Goal: Register for event/course

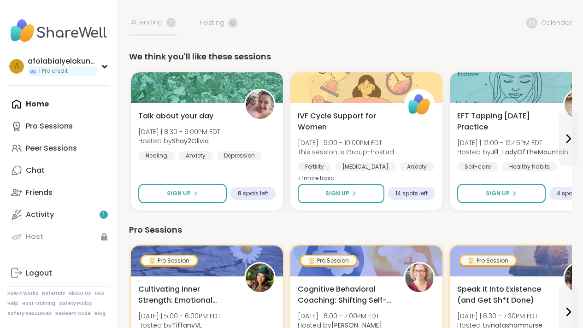
scroll to position [40, 0]
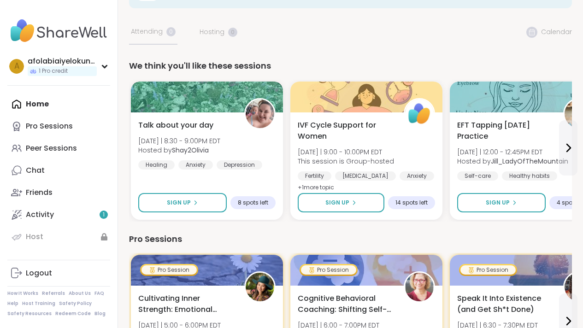
drag, startPoint x: 589, startPoint y: 62, endPoint x: 581, endPoint y: 67, distance: 10.0
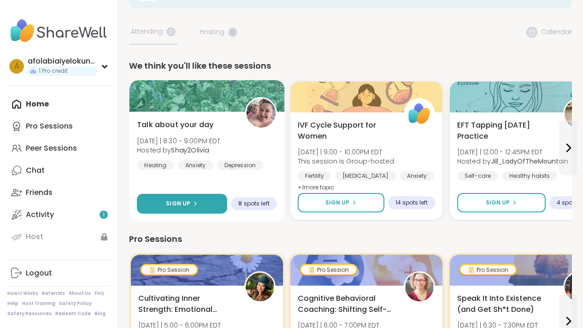
click at [211, 198] on button "Sign Up" at bounding box center [182, 204] width 90 height 20
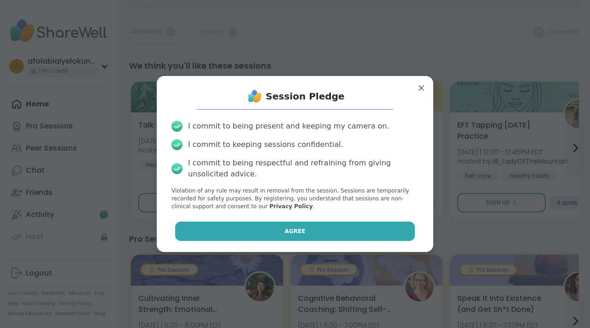
click at [253, 229] on button "Agree" at bounding box center [295, 231] width 240 height 19
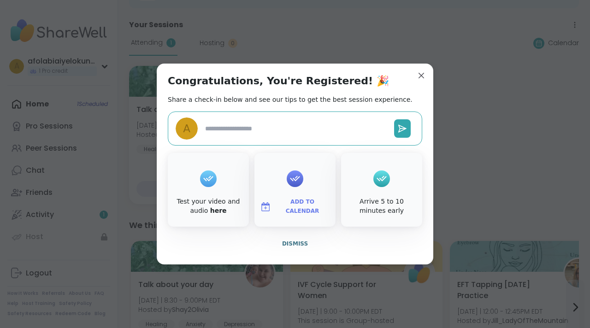
type textarea "*"
click at [275, 202] on span "Add to Calendar" at bounding box center [302, 207] width 55 height 18
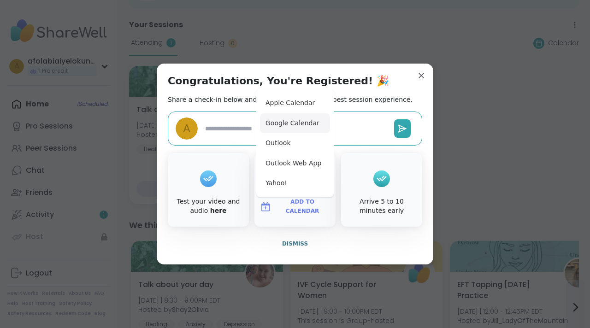
click at [277, 130] on button "Google Calendar" at bounding box center [295, 123] width 70 height 20
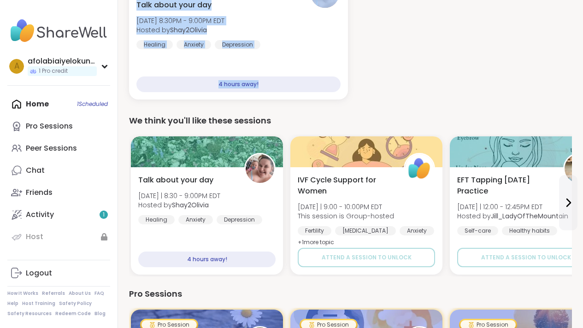
scroll to position [155, 0]
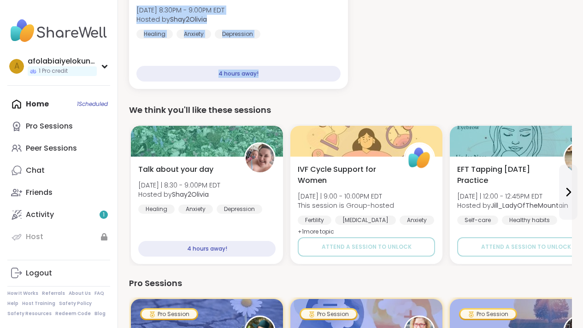
drag, startPoint x: 590, startPoint y: 61, endPoint x: 575, endPoint y: 90, distance: 33.0
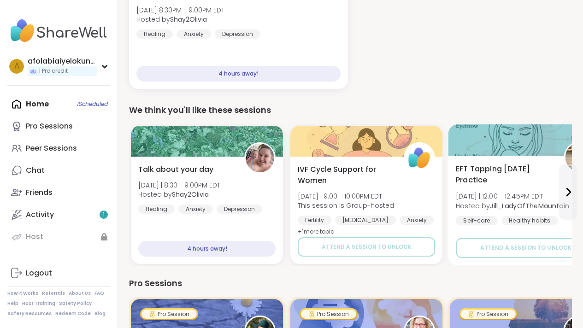
click at [518, 161] on div "EFT Tapping [DATE] Practice [DATE] | 12:00 - 12:45PM EDT Hosted by [PERSON_NAME…" at bounding box center [526, 211] width 155 height 110
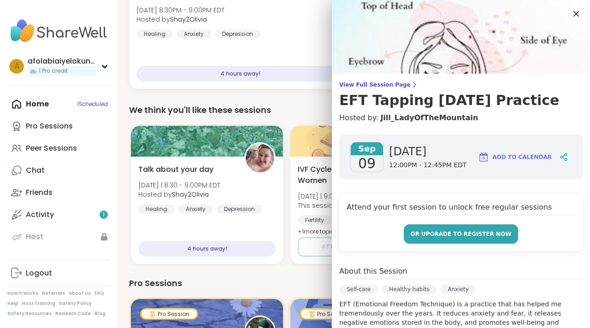
click at [470, 238] on span "or upgrade to register now" at bounding box center [460, 234] width 101 height 8
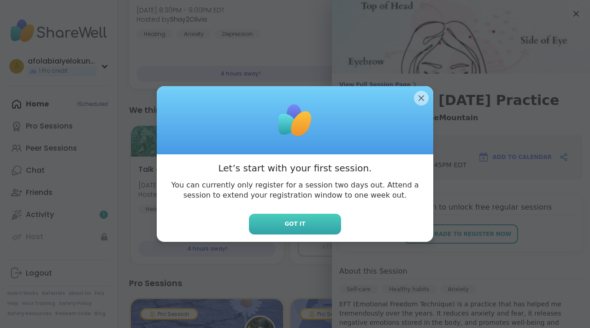
click at [308, 234] on button "Got it" at bounding box center [295, 224] width 92 height 21
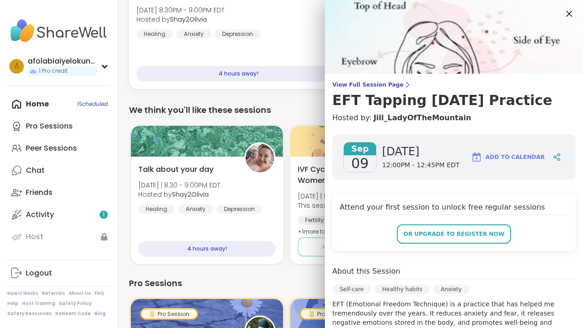
click at [567, 13] on icon at bounding box center [570, 14] width 6 height 6
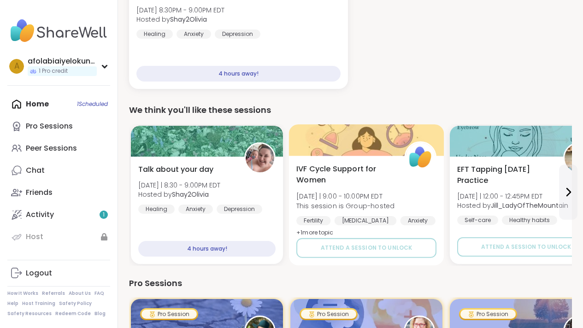
click at [396, 164] on div "IVF Cycle Support for Women [DATE] | 9:00 - 10:00PM EDT This session is Group-h…" at bounding box center [366, 195] width 140 height 62
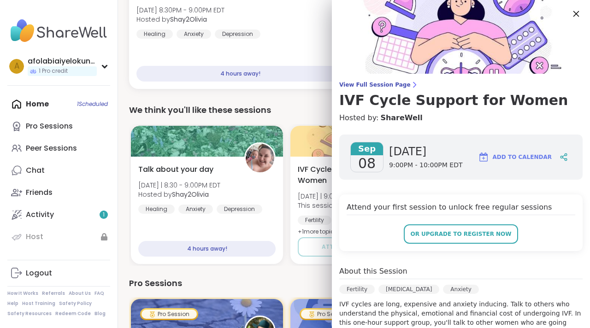
click at [573, 12] on icon at bounding box center [576, 14] width 6 height 6
